Goal: Transaction & Acquisition: Purchase product/service

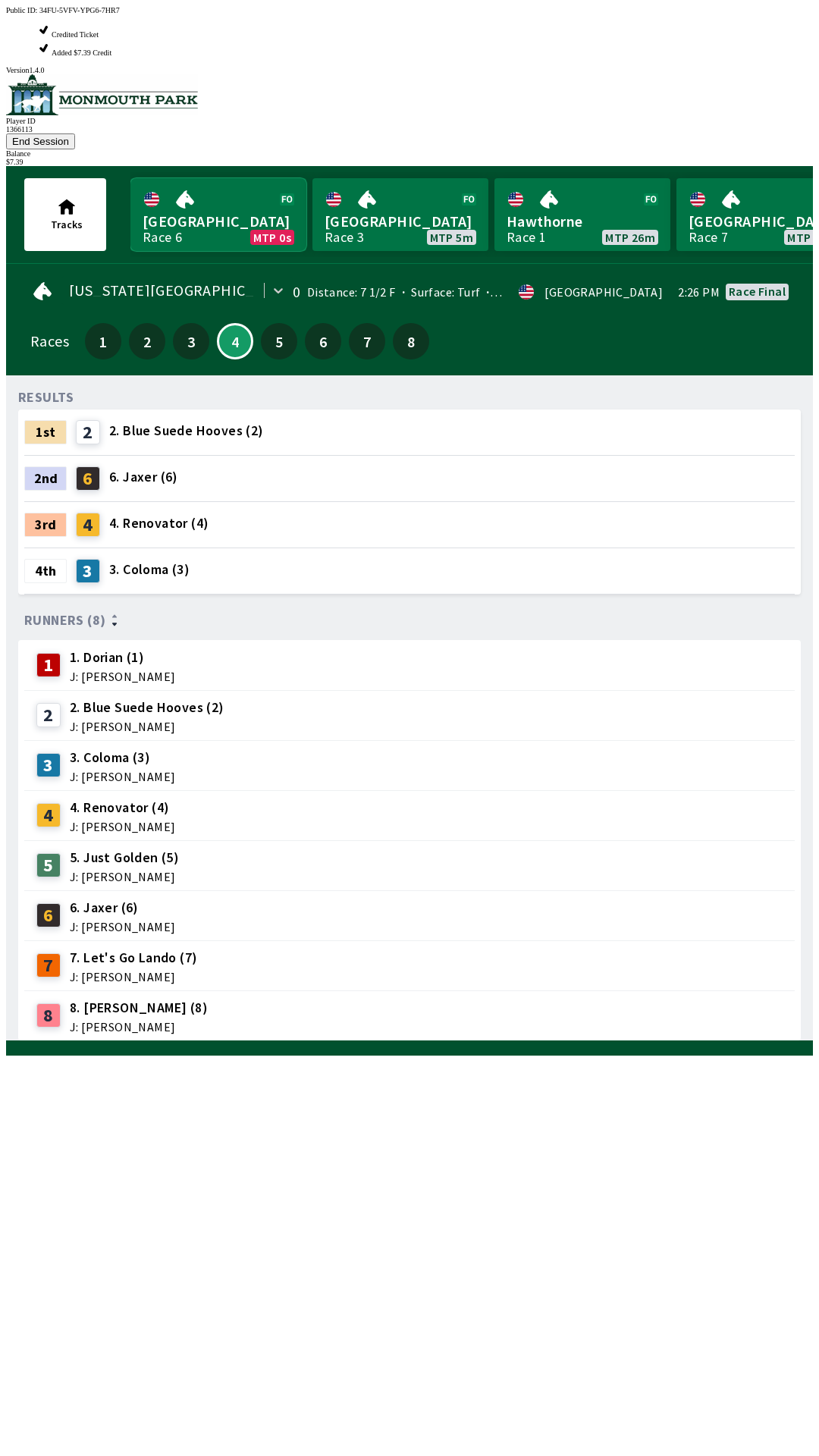
click at [242, 178] on link "Monmouth Park Race 6 MTP 0s" at bounding box center [218, 214] width 176 height 73
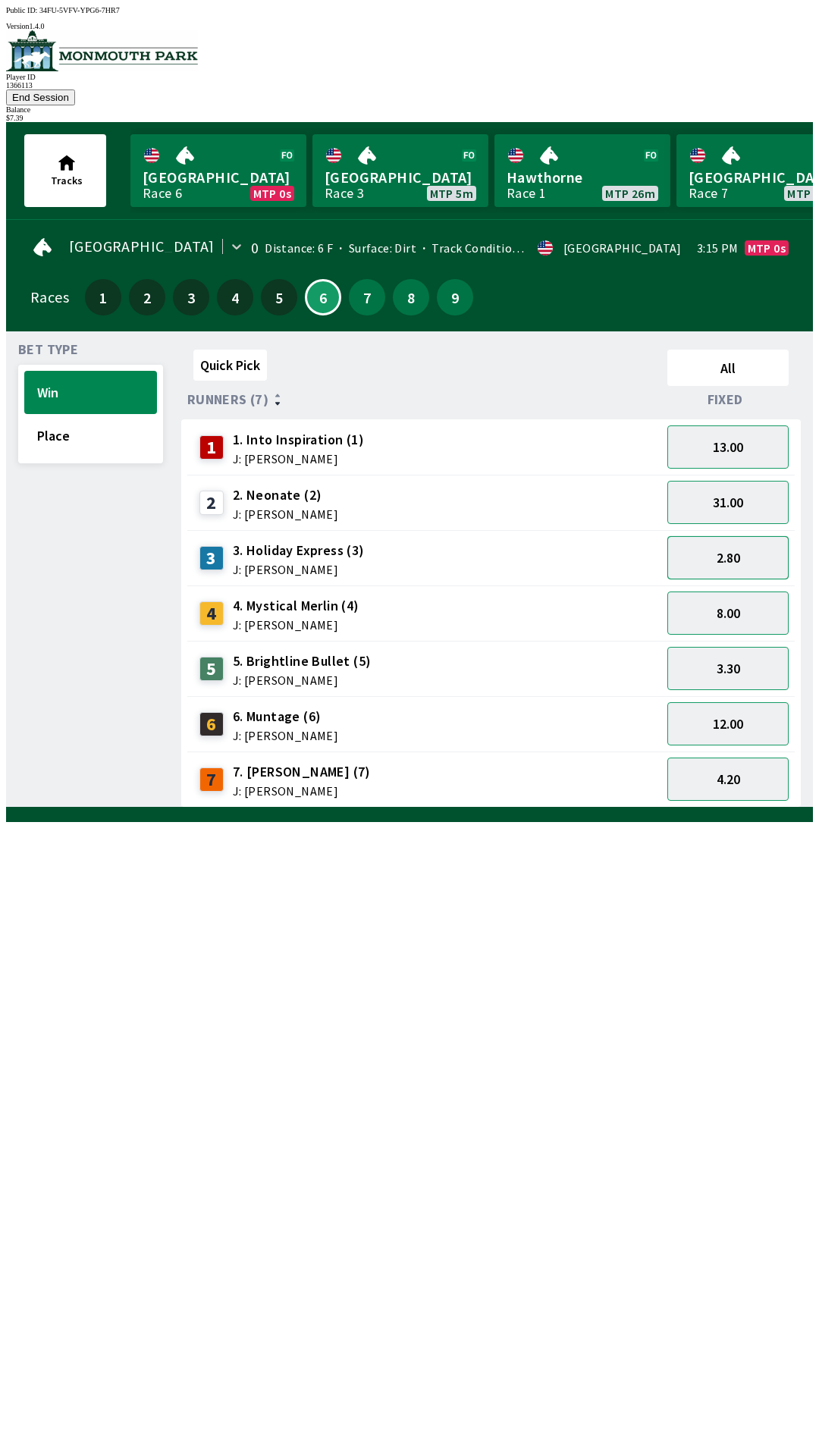
click at [731, 536] on button "2.80" at bounding box center [727, 557] width 121 height 43
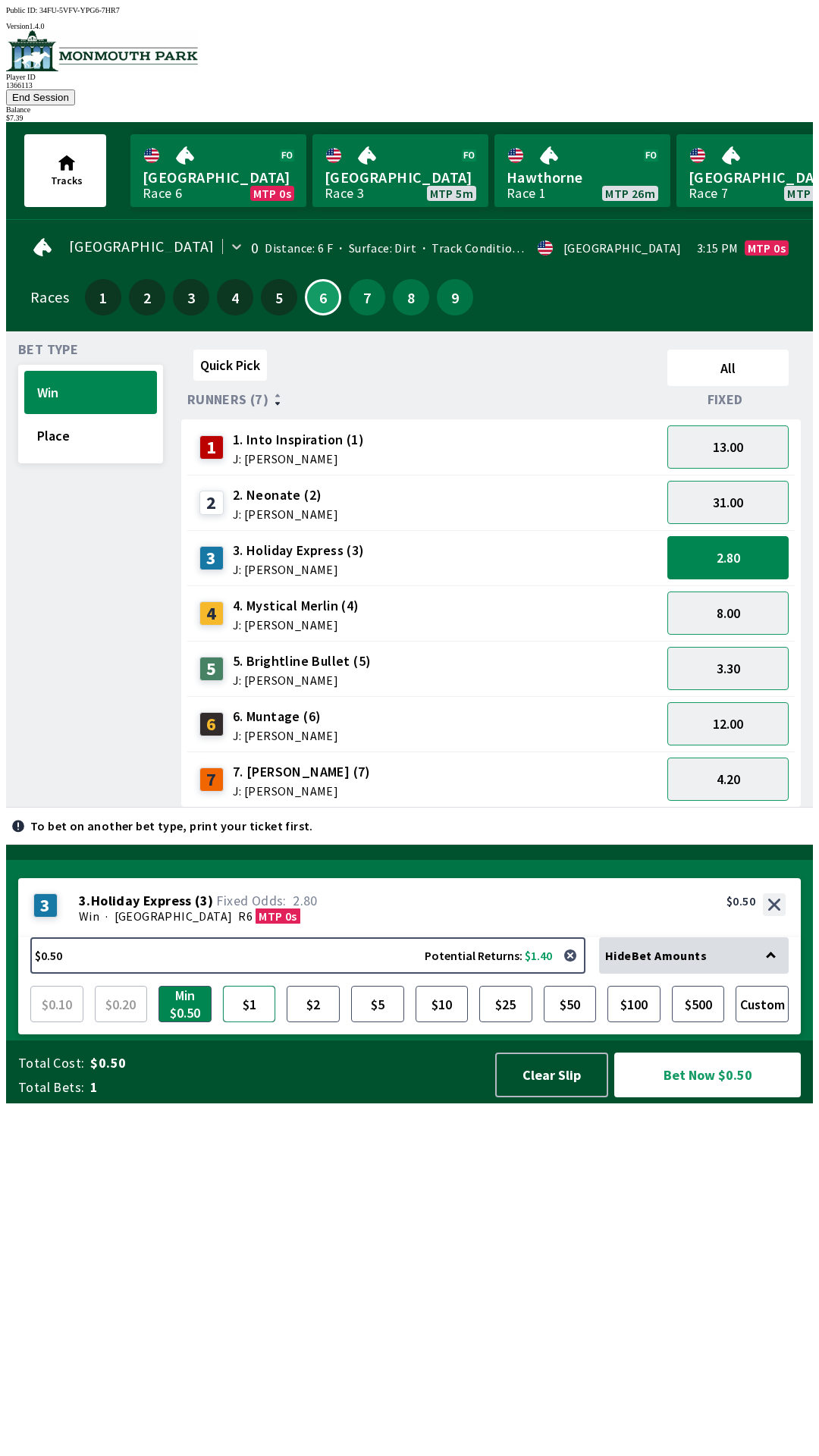
click at [259, 1022] on button "$1" at bounding box center [249, 1004] width 53 height 36
click at [314, 1022] on button "$2" at bounding box center [312, 1004] width 53 height 36
click at [194, 1022] on button "Min $0.50" at bounding box center [184, 1004] width 53 height 36
click at [754, 647] on button "3.30" at bounding box center [727, 668] width 121 height 43
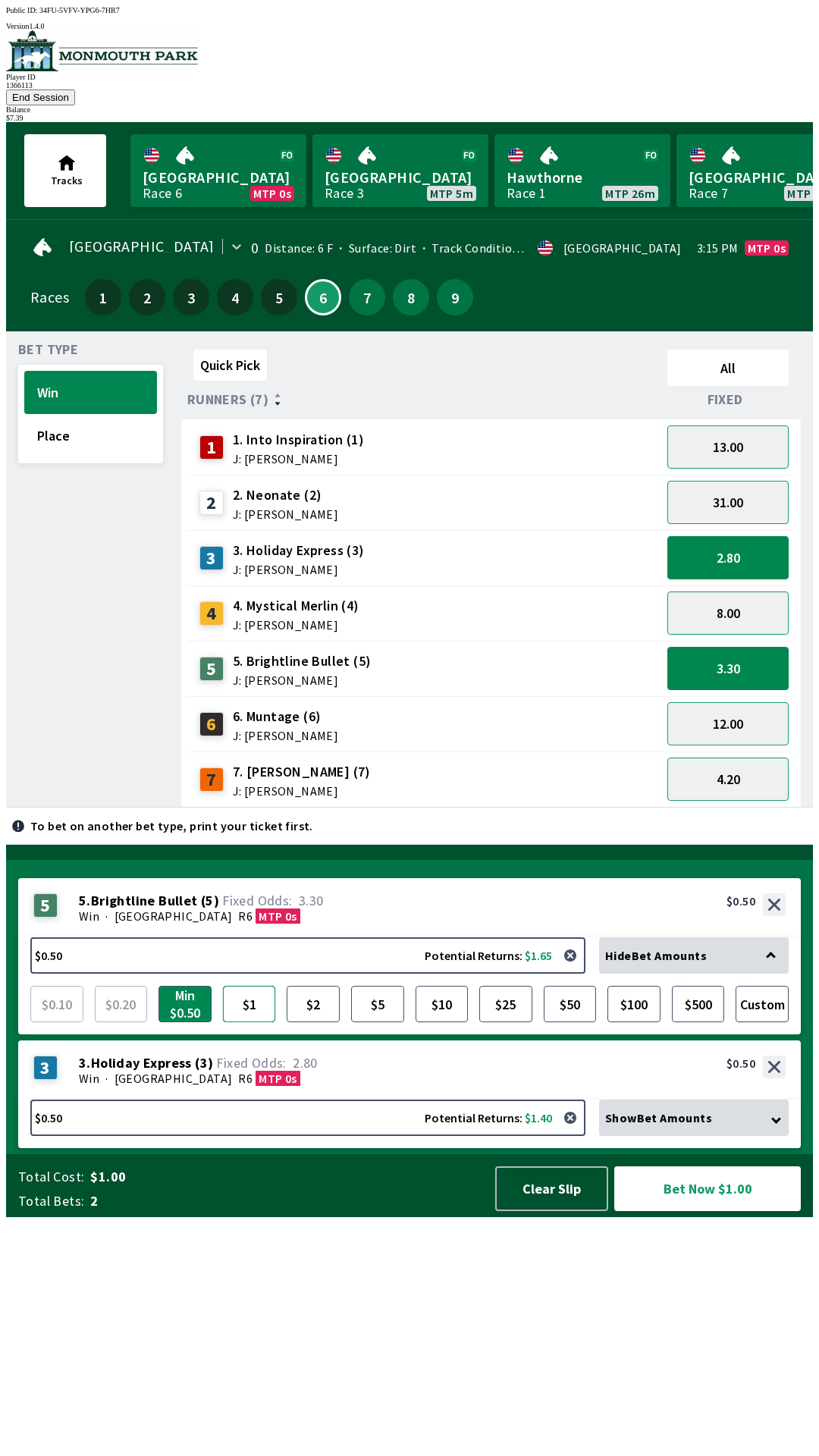
click at [253, 1022] on button "$1" at bounding box center [249, 1004] width 53 height 36
click at [691, 1211] on button "Bet Now $1.50" at bounding box center [708, 1189] width 187 height 44
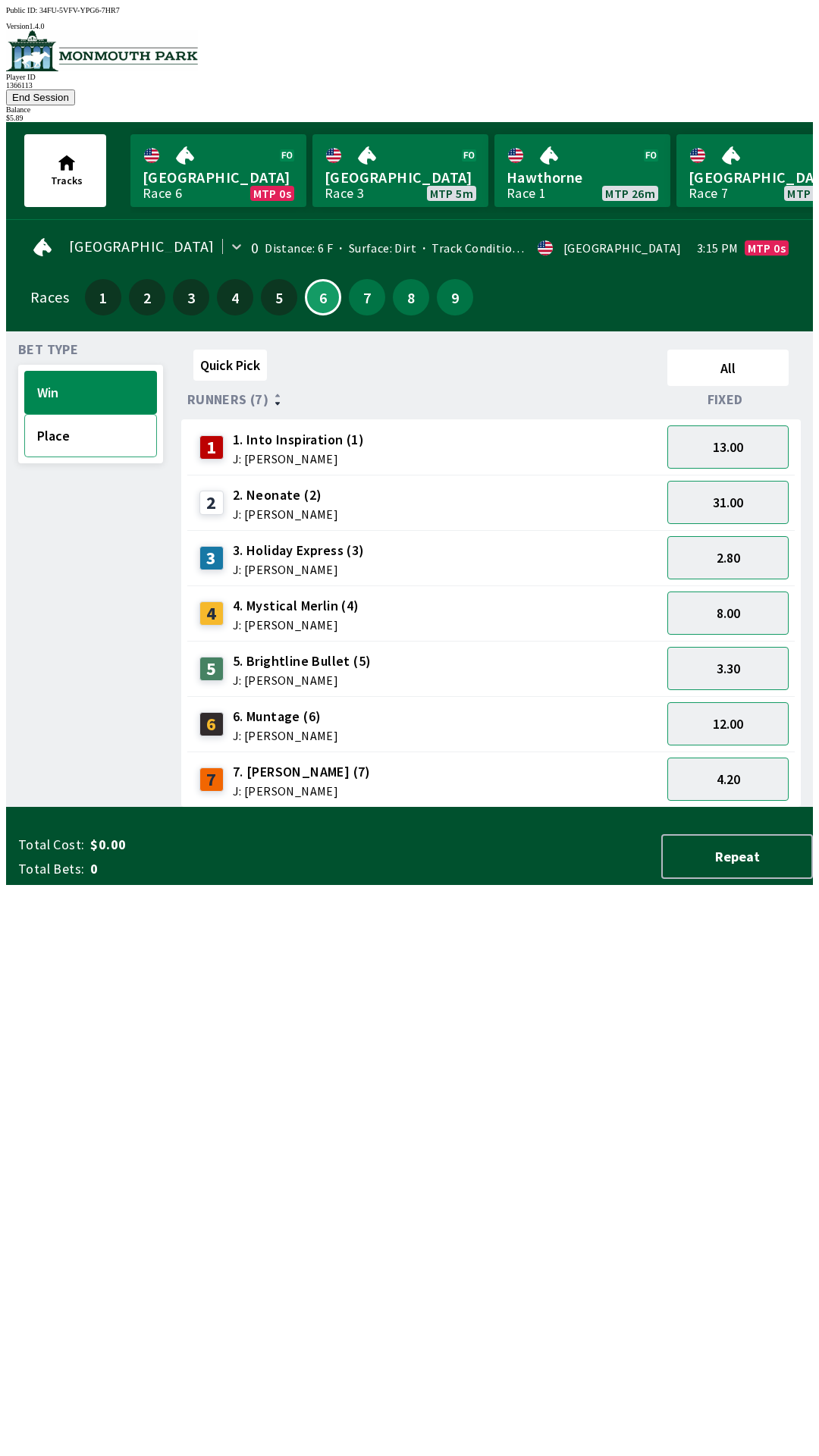
click at [87, 430] on button "Place" at bounding box center [91, 435] width 133 height 43
click at [741, 481] on button "12.00" at bounding box center [727, 502] width 121 height 43
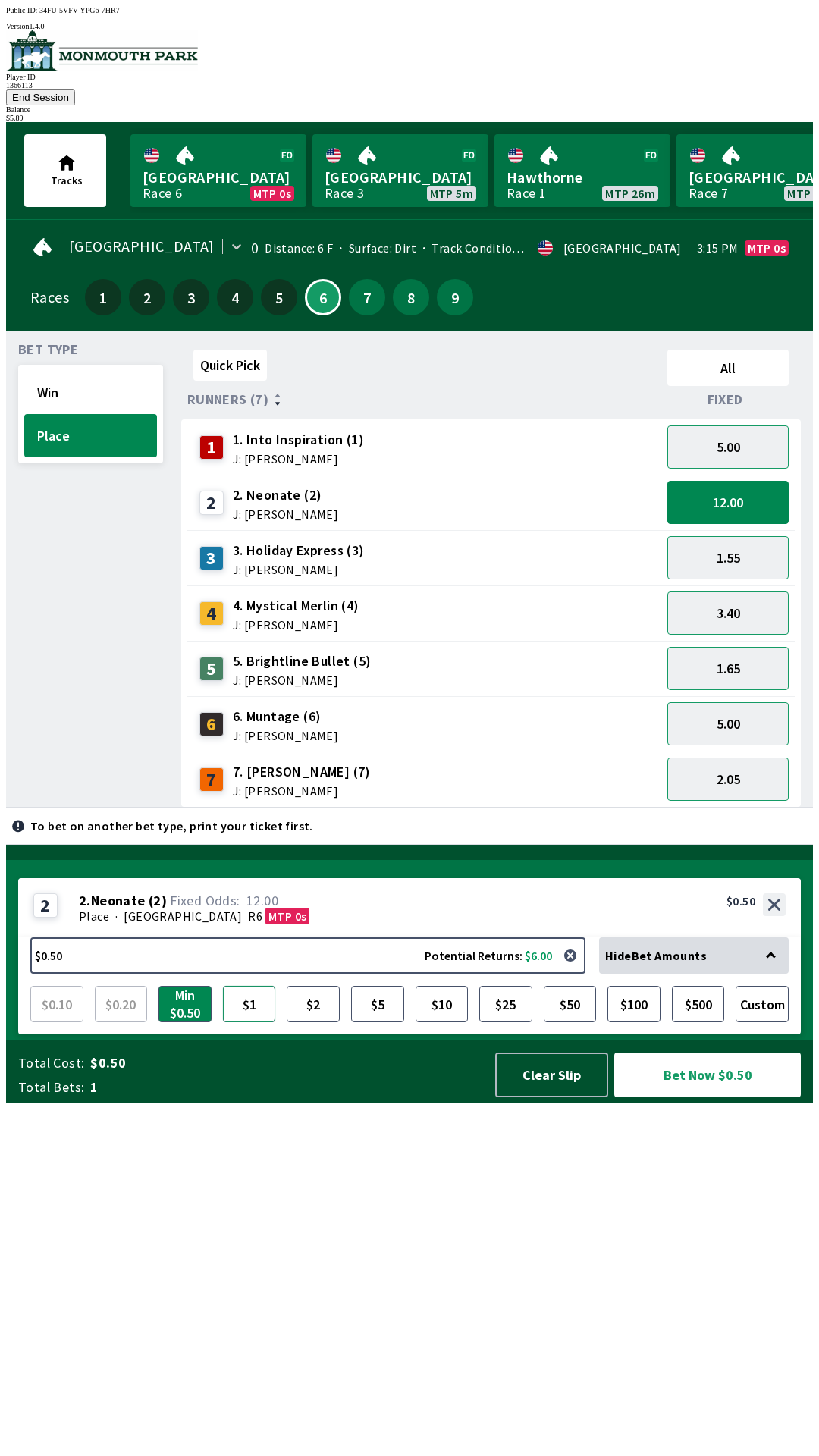
click at [259, 1022] on button "$1" at bounding box center [249, 1004] width 53 height 36
click at [312, 1022] on button "$2" at bounding box center [312, 1004] width 53 height 36
click at [752, 703] on button "5.00" at bounding box center [727, 724] width 121 height 43
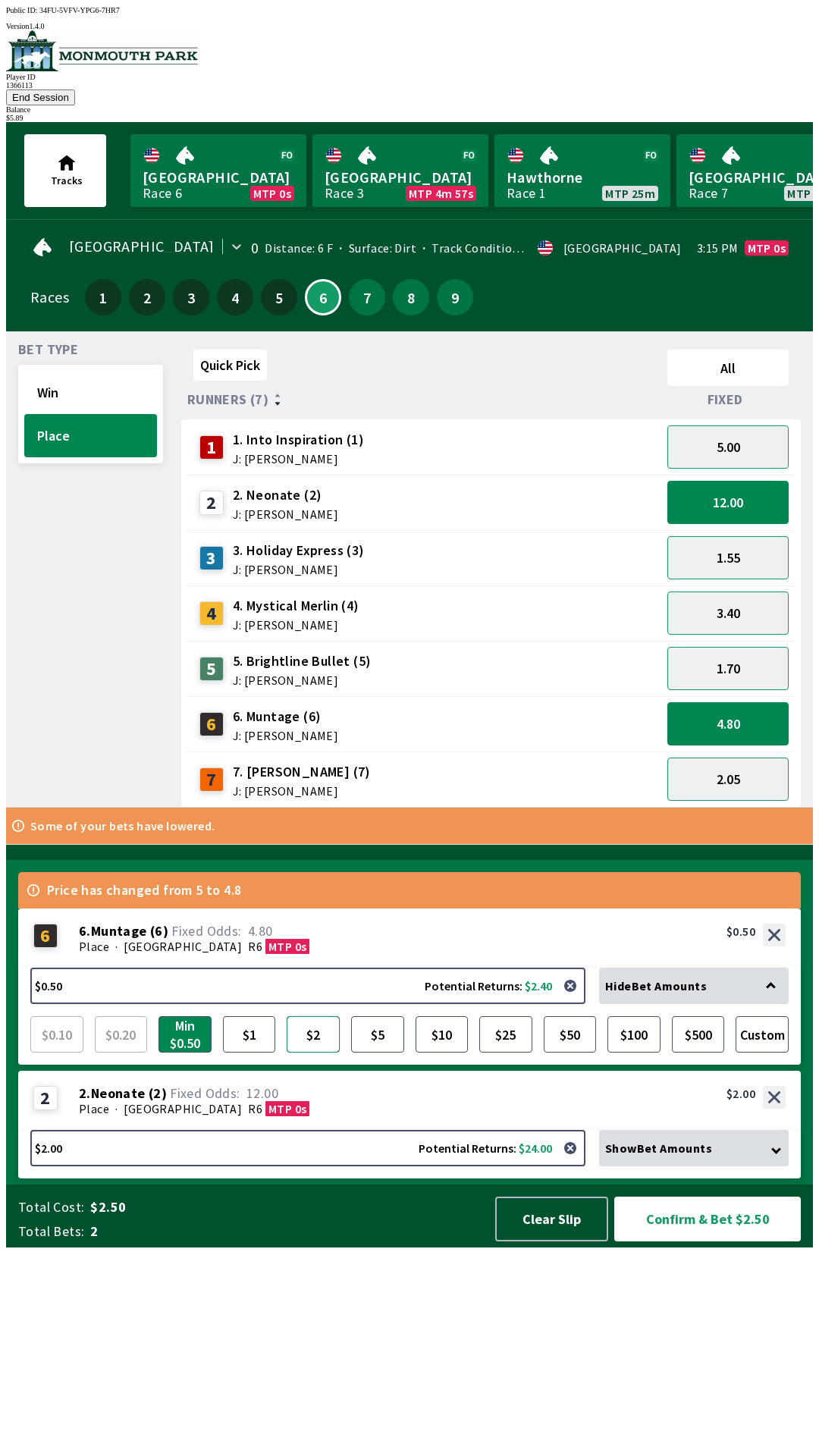
click at [320, 1053] on button "$2" at bounding box center [312, 1034] width 53 height 36
click at [709, 1242] on button "Confirm & Bet $4.00" at bounding box center [708, 1219] width 187 height 44
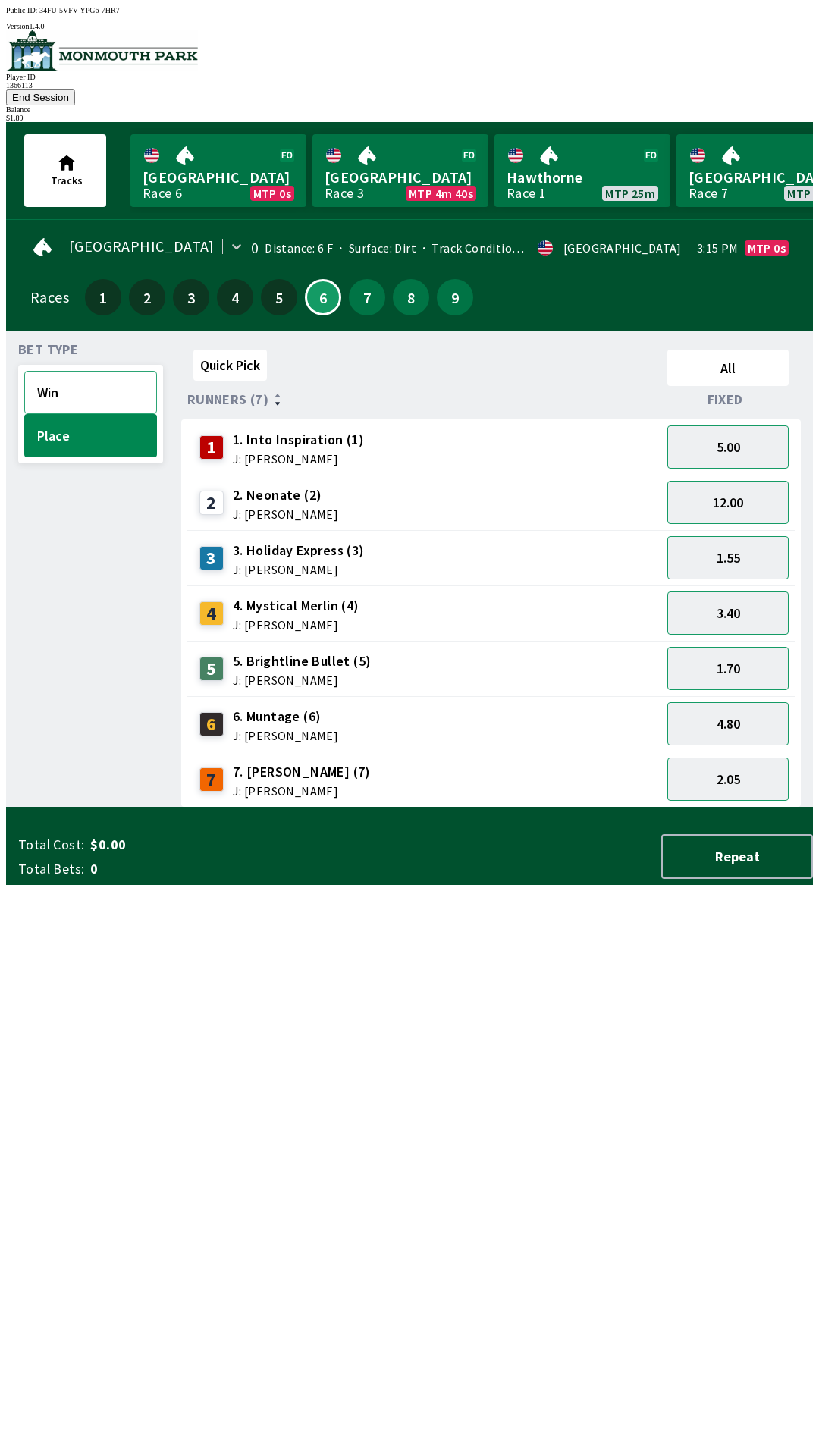
click at [78, 371] on button "Win" at bounding box center [91, 392] width 133 height 43
click at [736, 430] on button "13.00" at bounding box center [727, 447] width 121 height 43
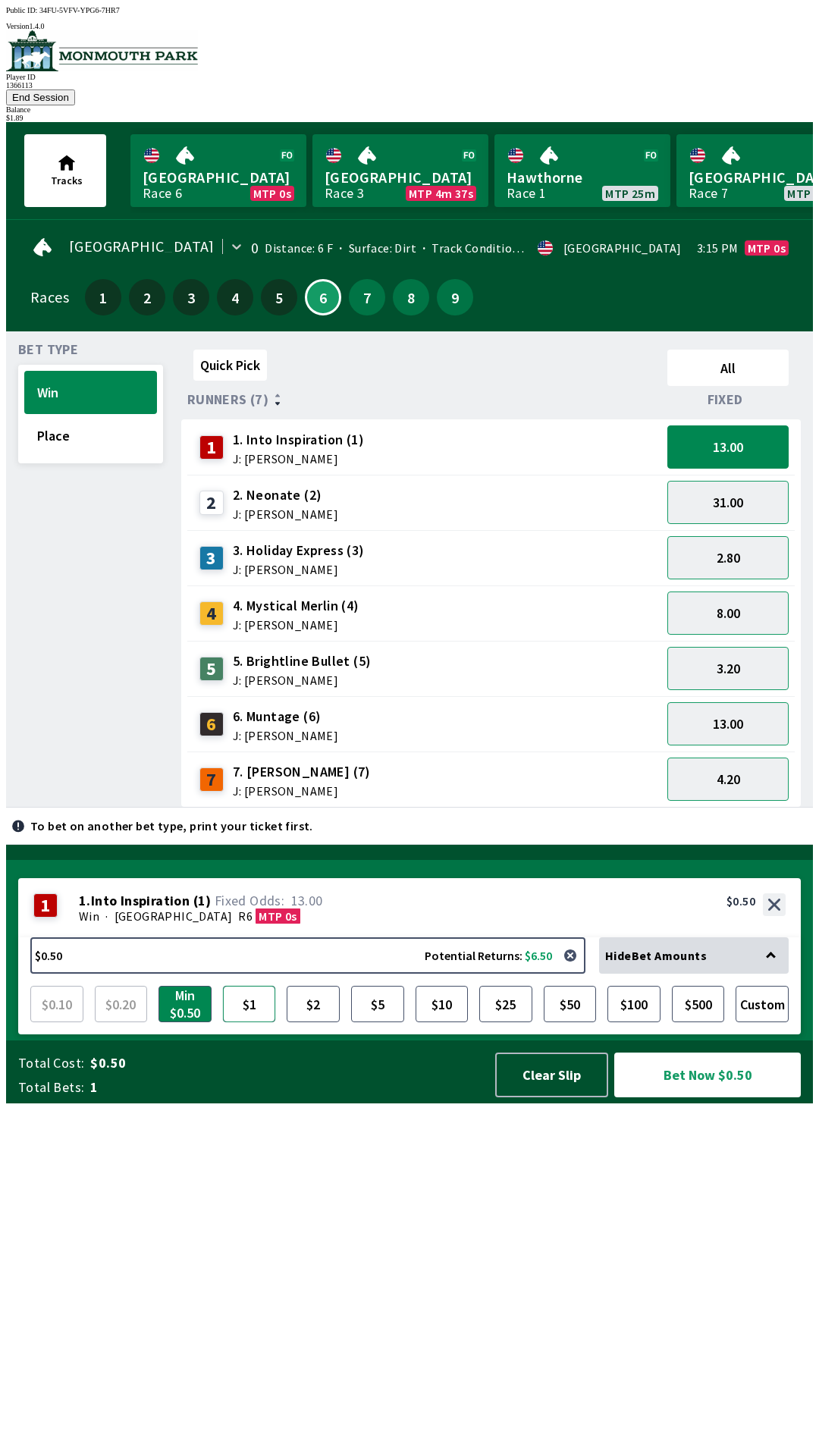
click at [251, 1022] on button "$1" at bounding box center [249, 1004] width 53 height 36
click at [686, 1097] on button "Bet Now $1.00" at bounding box center [708, 1075] width 187 height 44
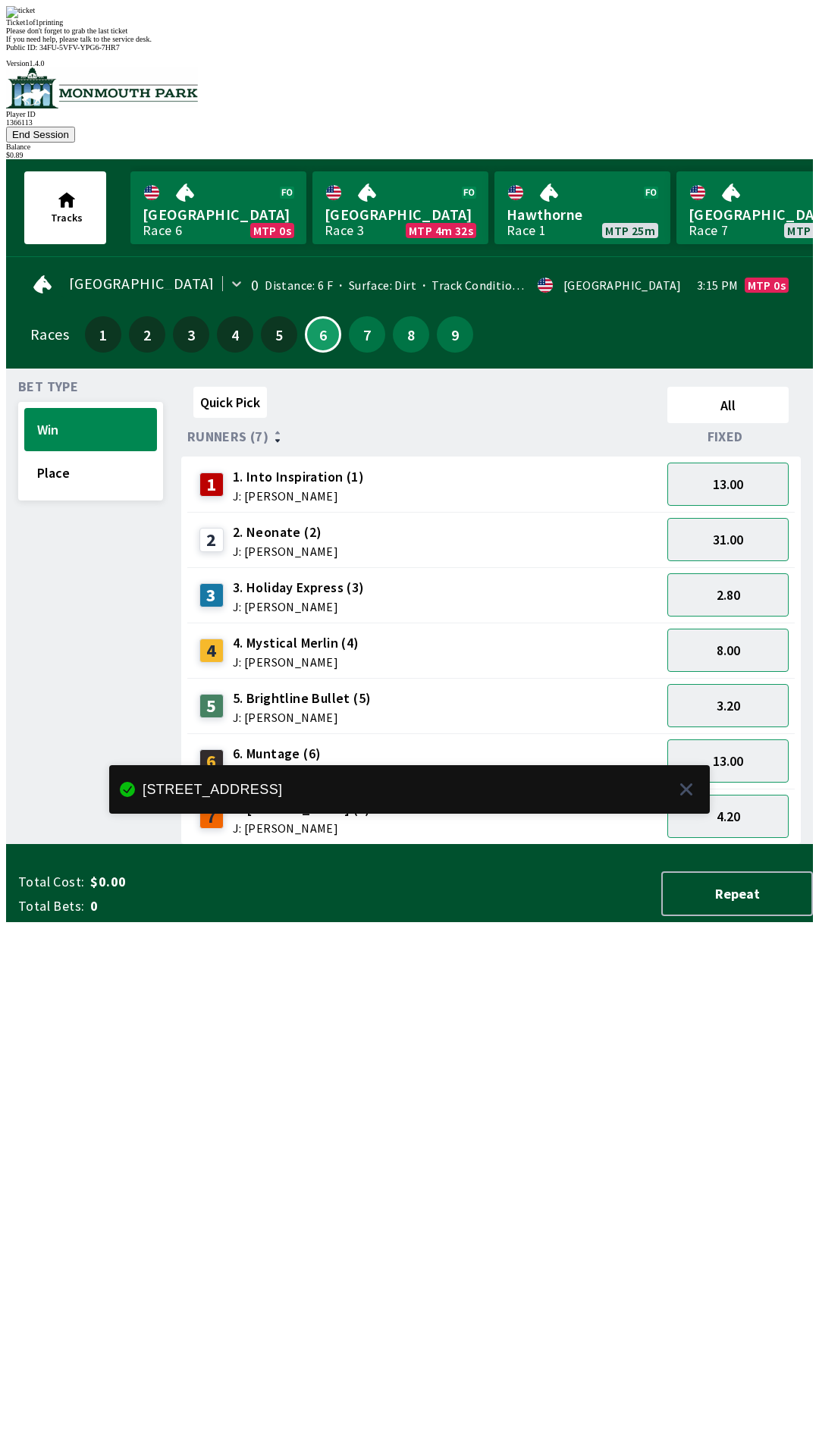
click at [566, 845] on div "Quick Pick All Runners (7) Fixed 1 1. Into Inspiration (1) J: [PERSON_NAME] 13.…" at bounding box center [497, 613] width 632 height 464
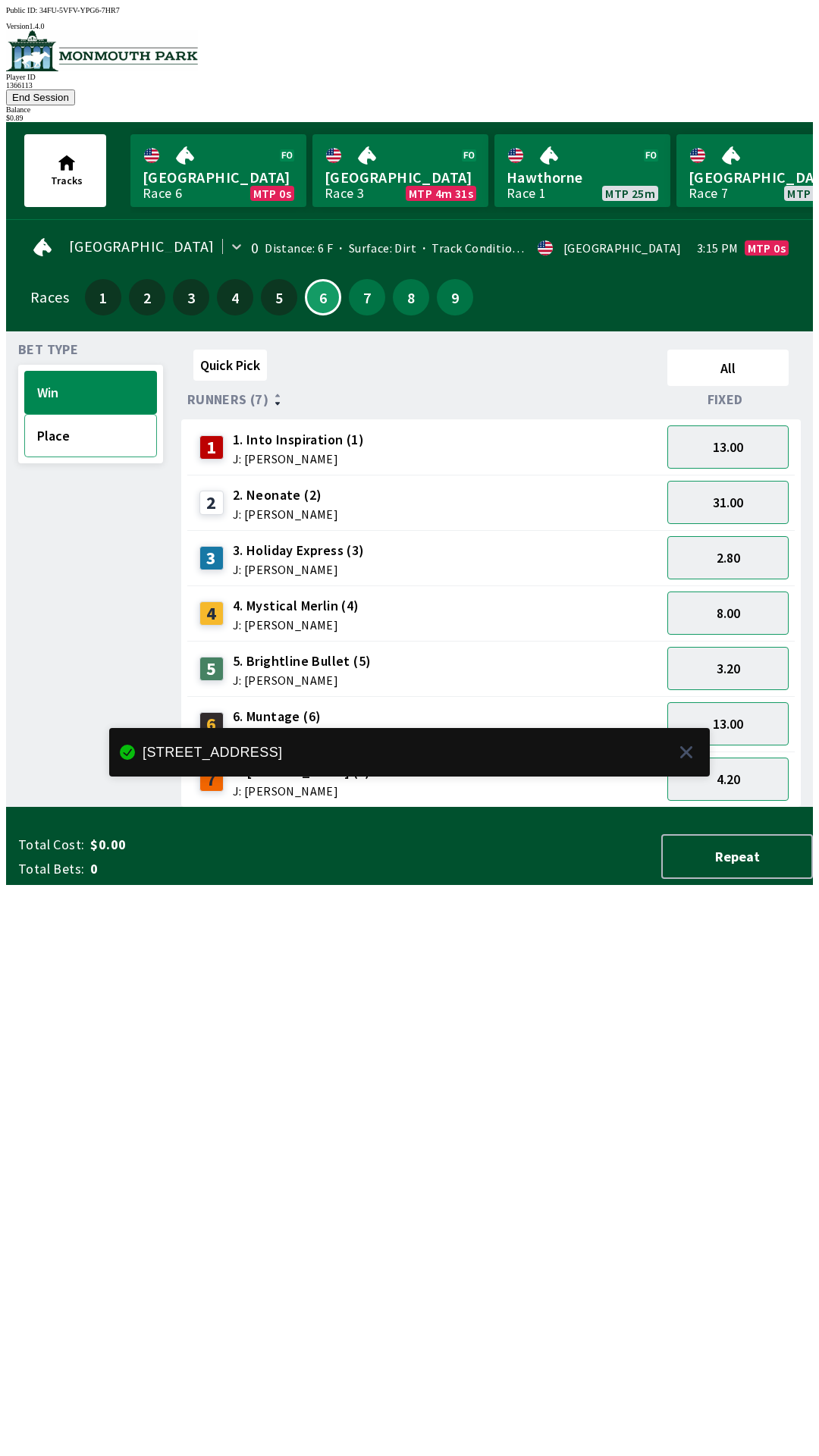
click at [88, 414] on button "Place" at bounding box center [91, 435] width 133 height 43
click at [741, 425] on button "5.00" at bounding box center [727, 447] width 121 height 43
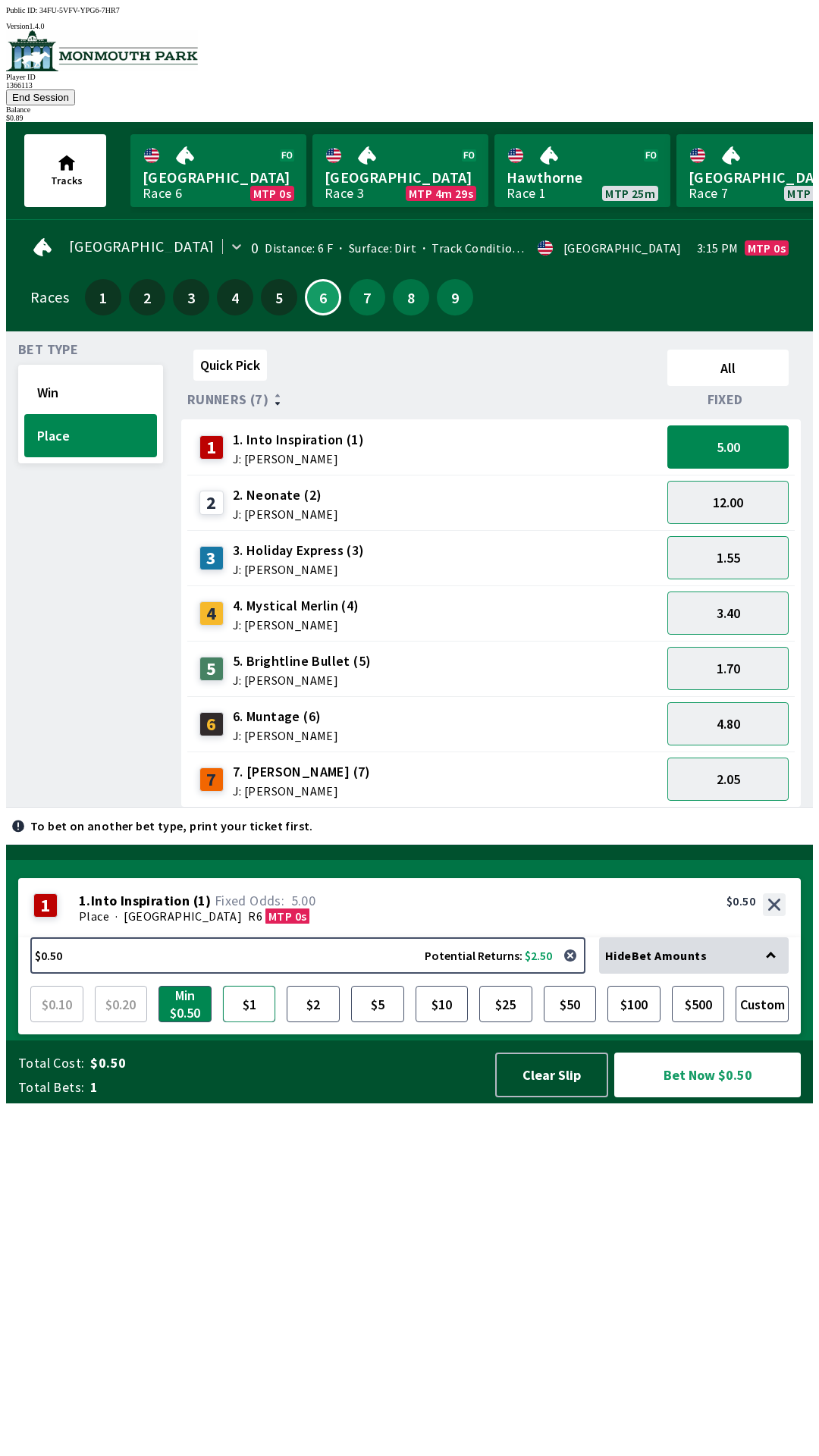
click at [245, 1022] on button "$1" at bounding box center [249, 1004] width 53 height 36
click at [318, 1022] on button "$2" at bounding box center [312, 1004] width 53 height 36
click at [707, 1097] on button "Bet Now $2.00" at bounding box center [708, 1075] width 187 height 44
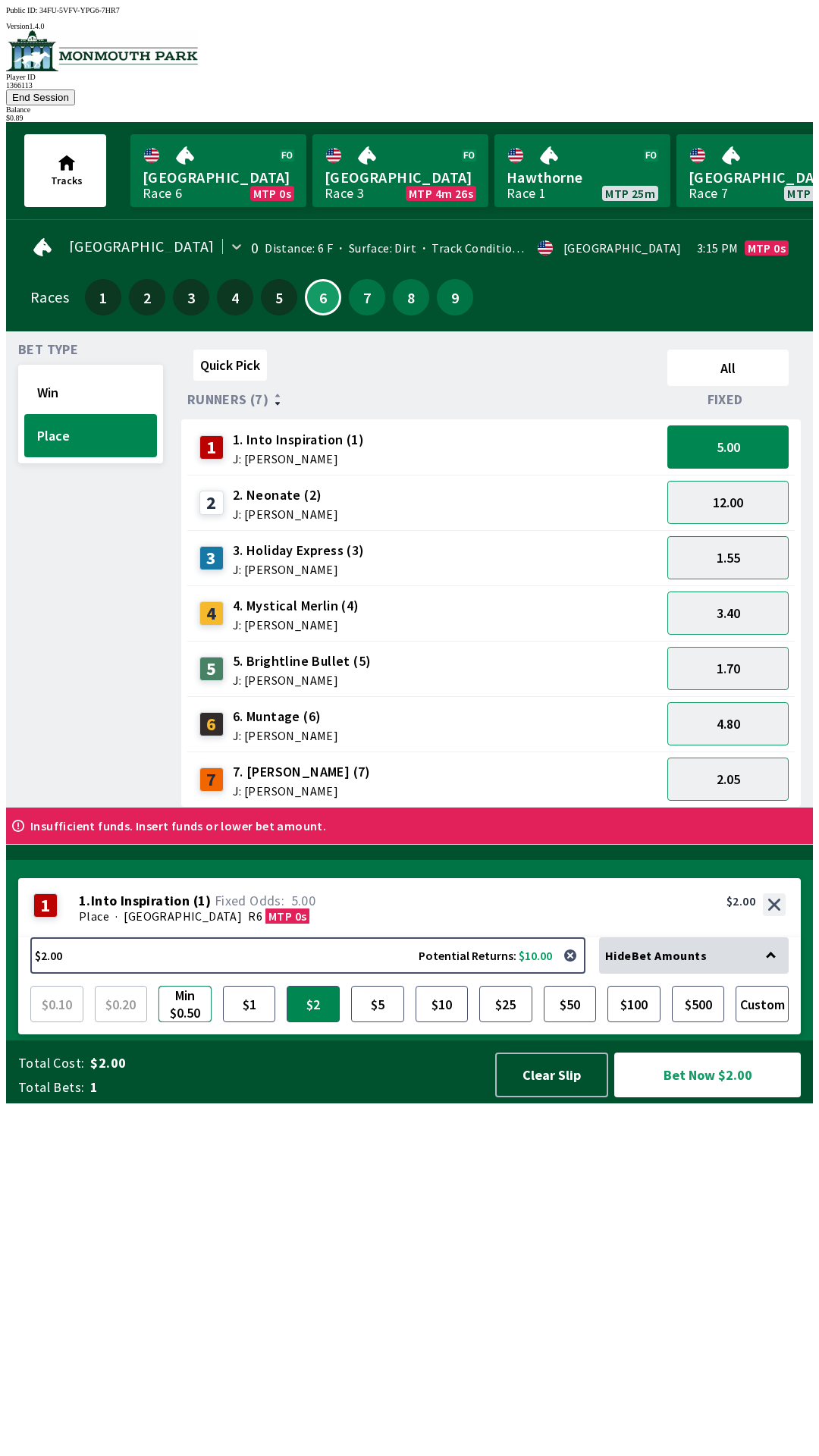
click at [181, 1022] on button "Min $0.50" at bounding box center [184, 1004] width 53 height 36
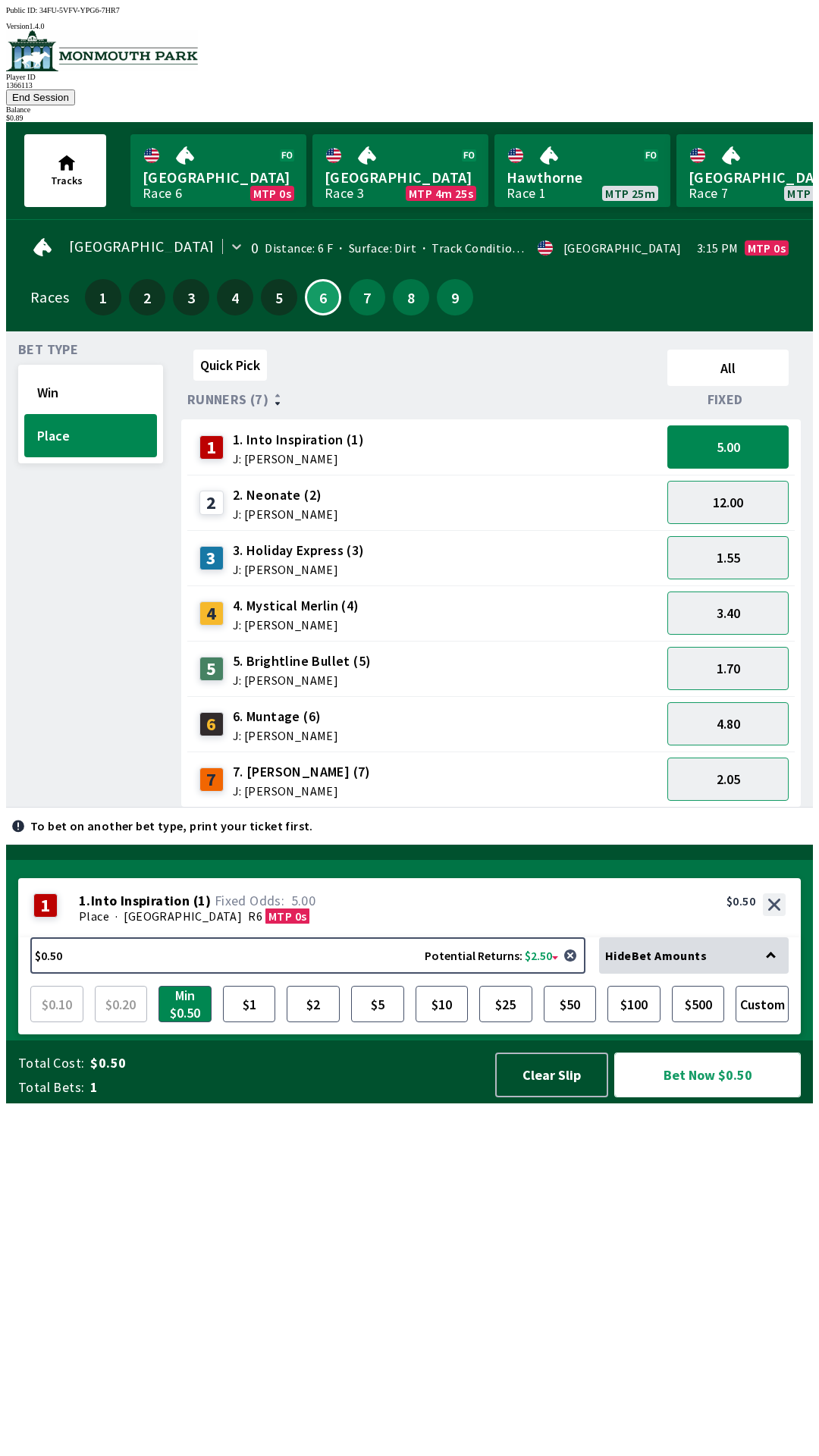
click at [712, 1097] on button "Bet Now $0.50" at bounding box center [708, 1075] width 187 height 44
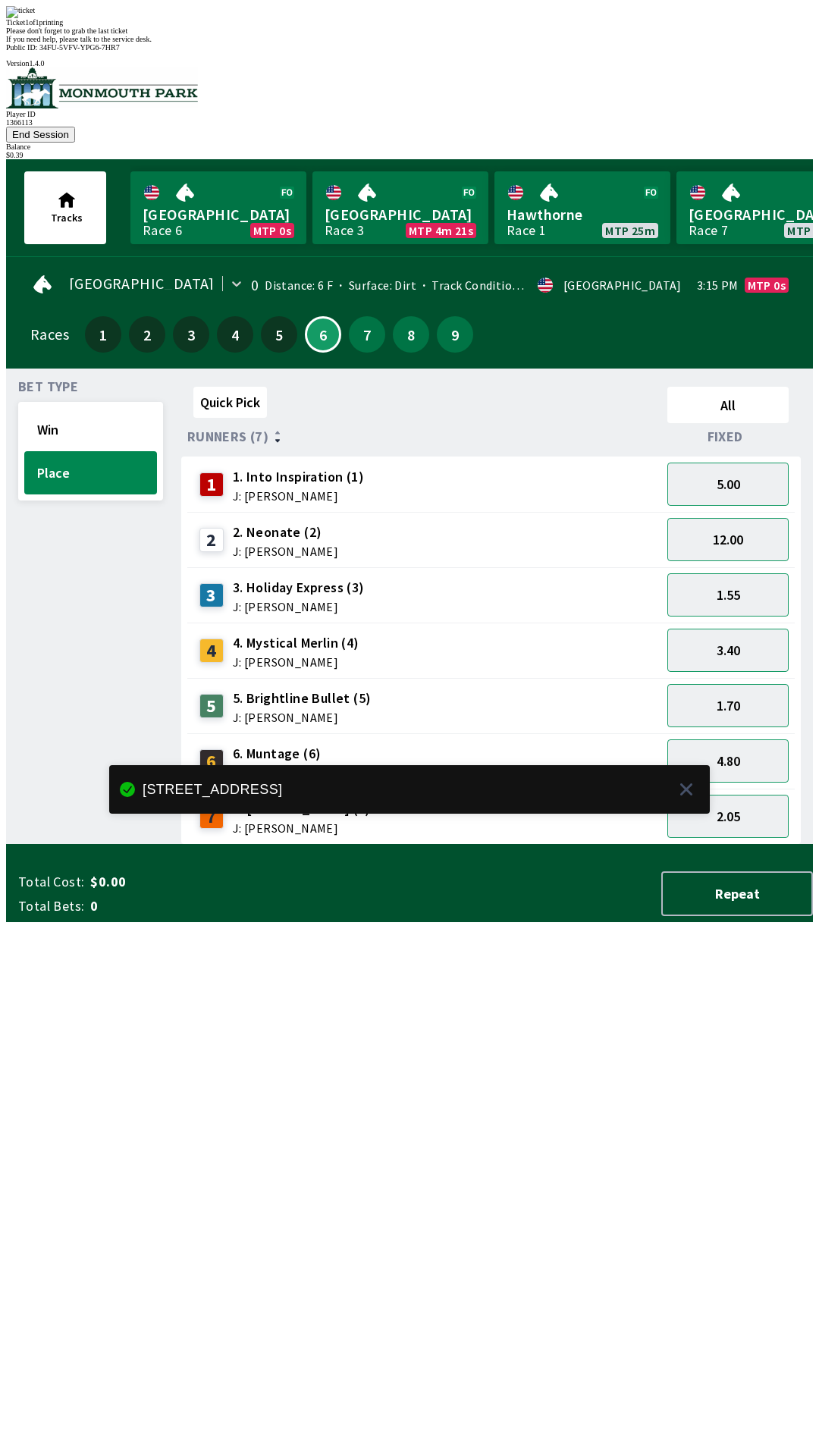
click at [169, 845] on div "Bet Type Win Place Quick Pick All Runners (7) Fixed 1 1. Into Inspiration (1) J…" at bounding box center [416, 609] width 795 height 471
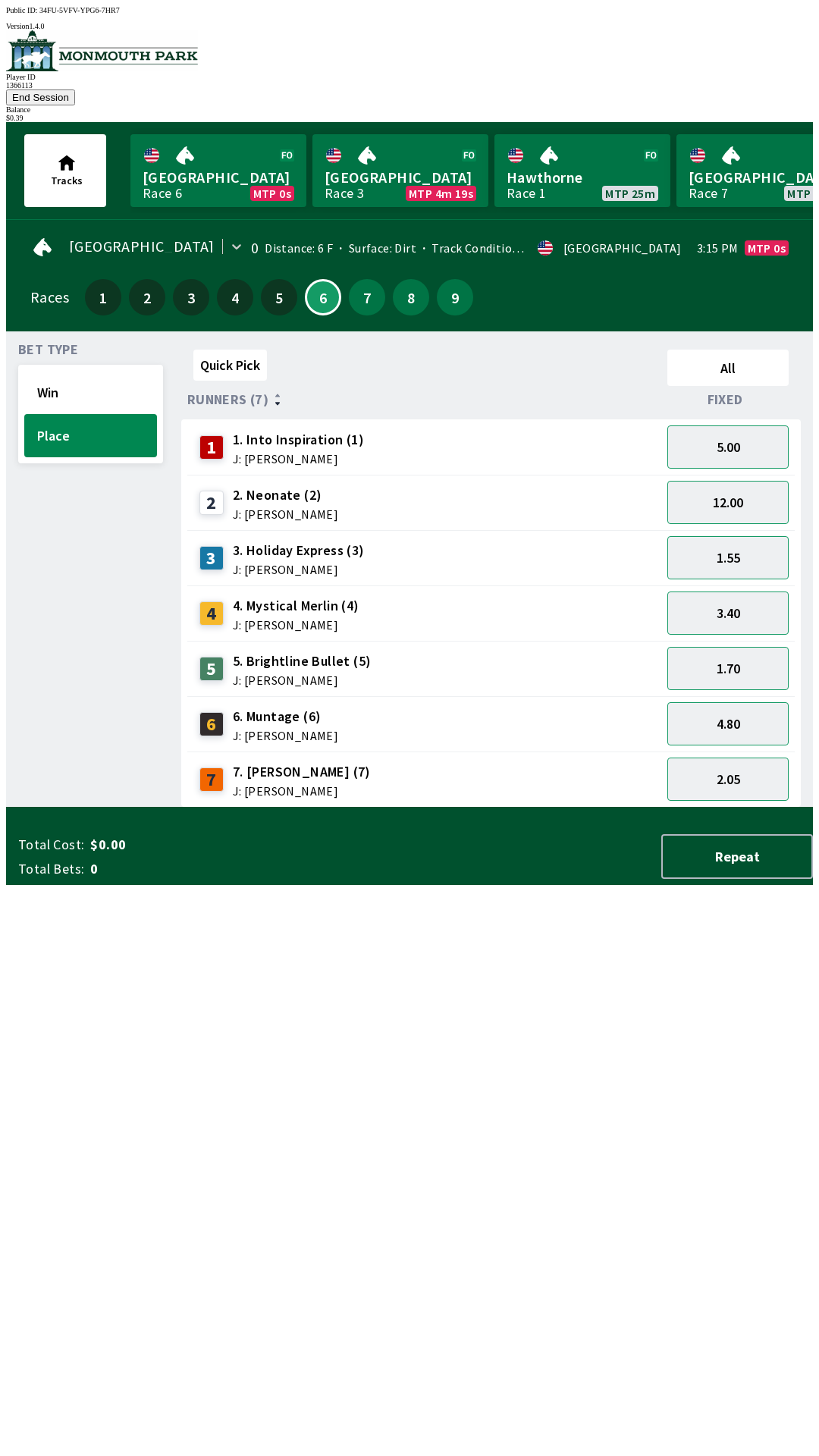
click at [75, 90] on button "End Session" at bounding box center [41, 97] width 69 height 16
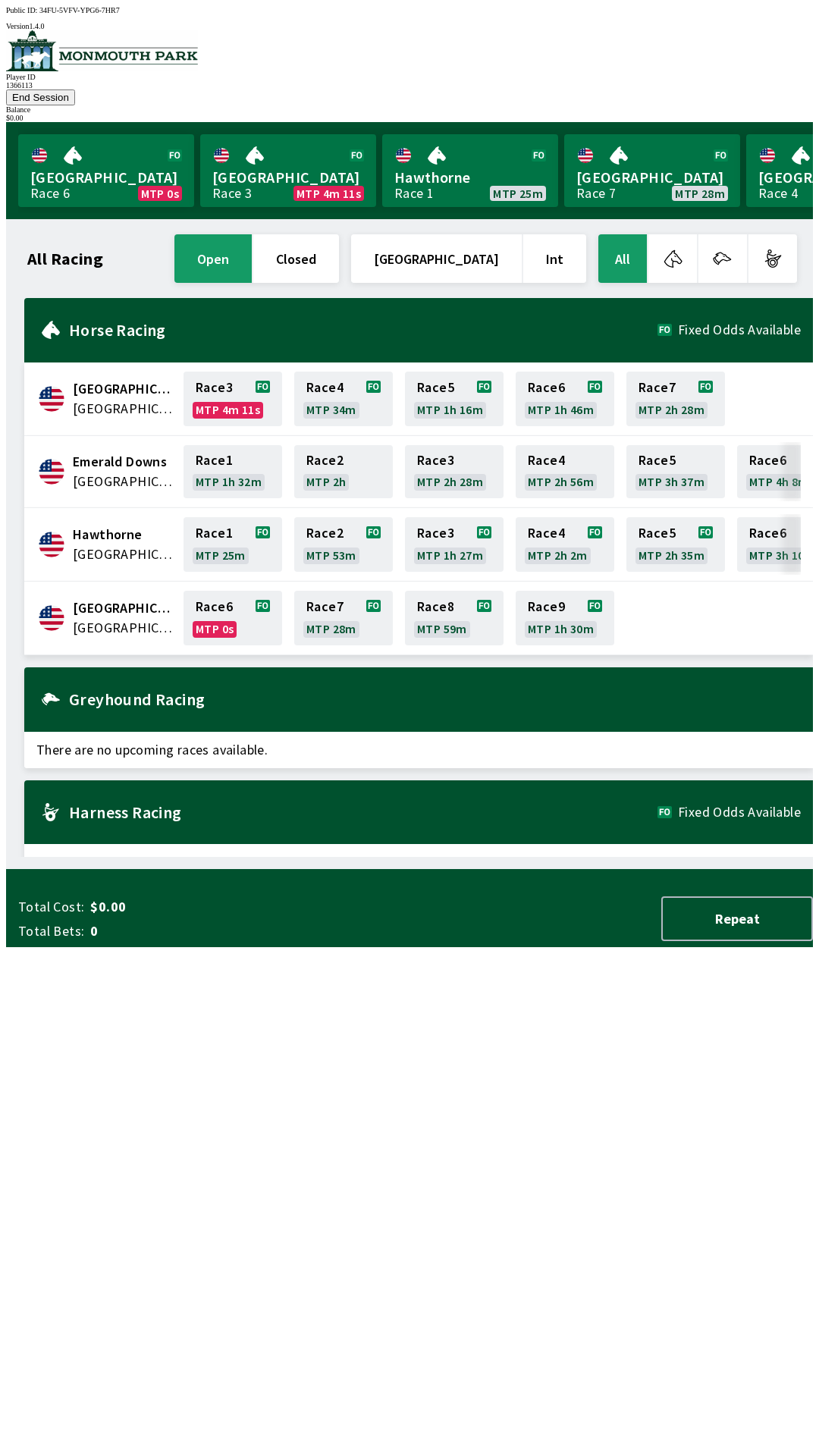
click at [601, 857] on div "All Racing open closed [GEOGRAPHIC_DATA] Int All [GEOGRAPHIC_DATA] [GEOGRAPHIC_…" at bounding box center [416, 544] width 795 height 626
